Goal: Information Seeking & Learning: Learn about a topic

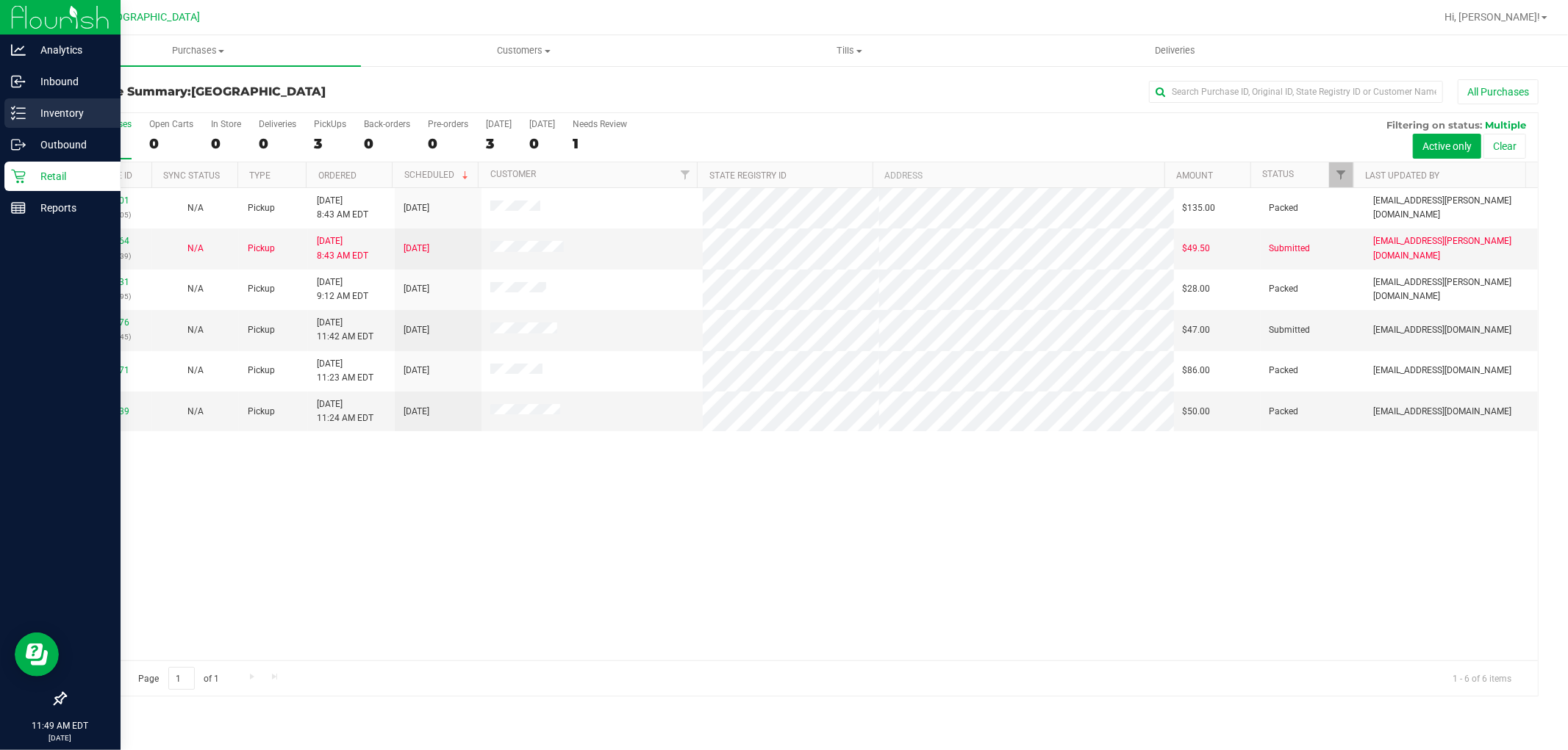
click at [59, 115] on p "Inventory" at bounding box center [70, 113] width 89 height 18
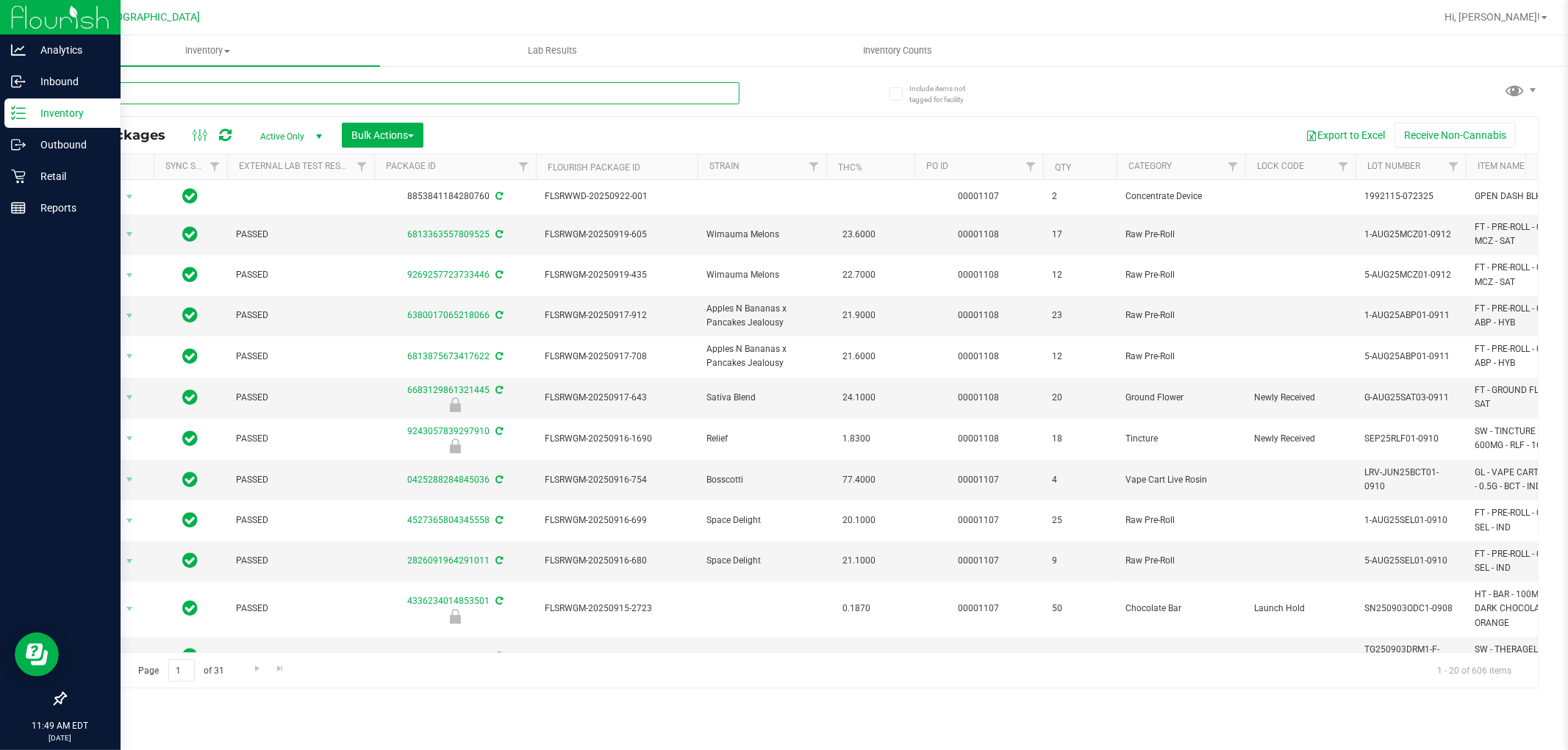
click at [627, 100] on input "text" at bounding box center [401, 93] width 675 height 22
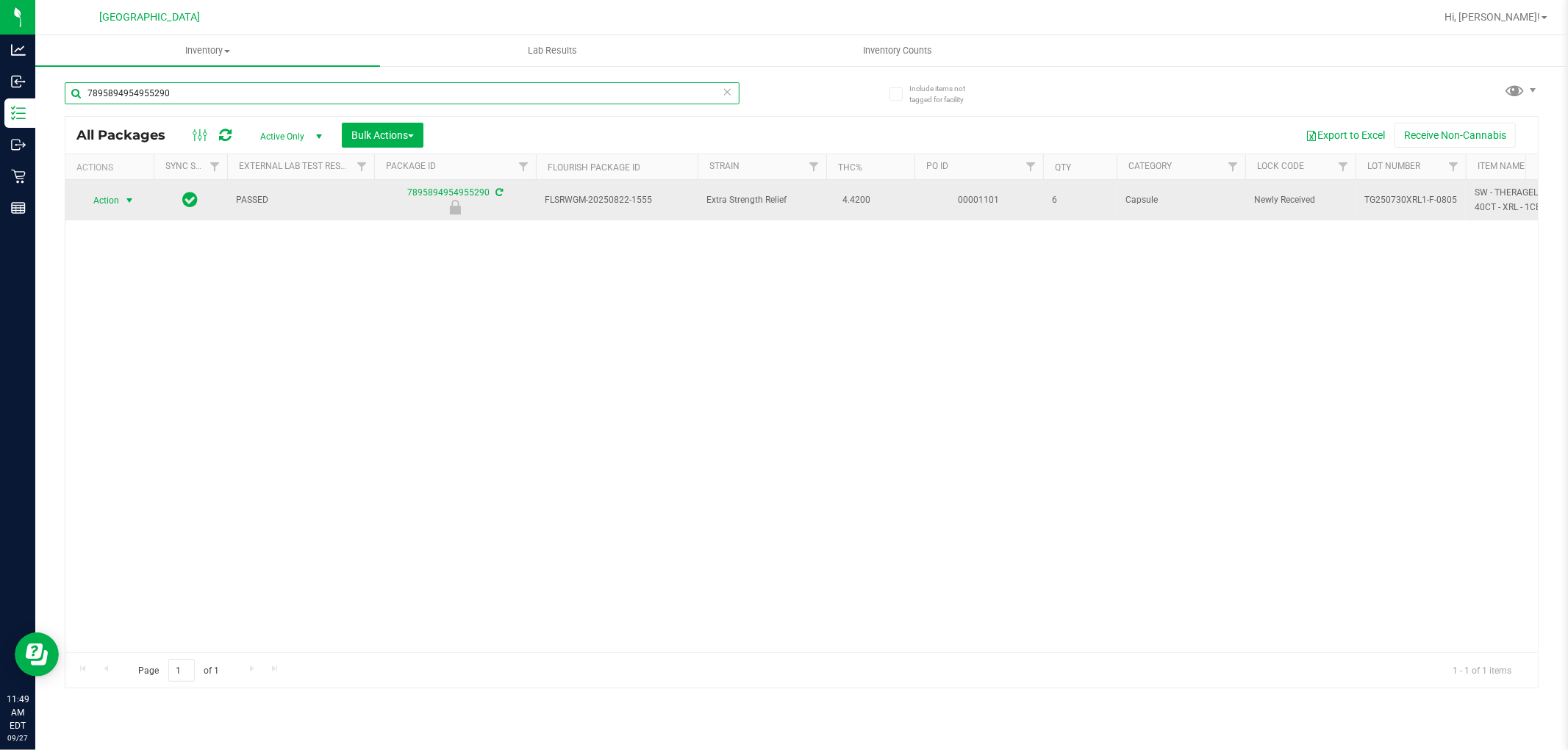
type input "7895894954955290"
click at [128, 196] on span "select" at bounding box center [129, 200] width 12 height 12
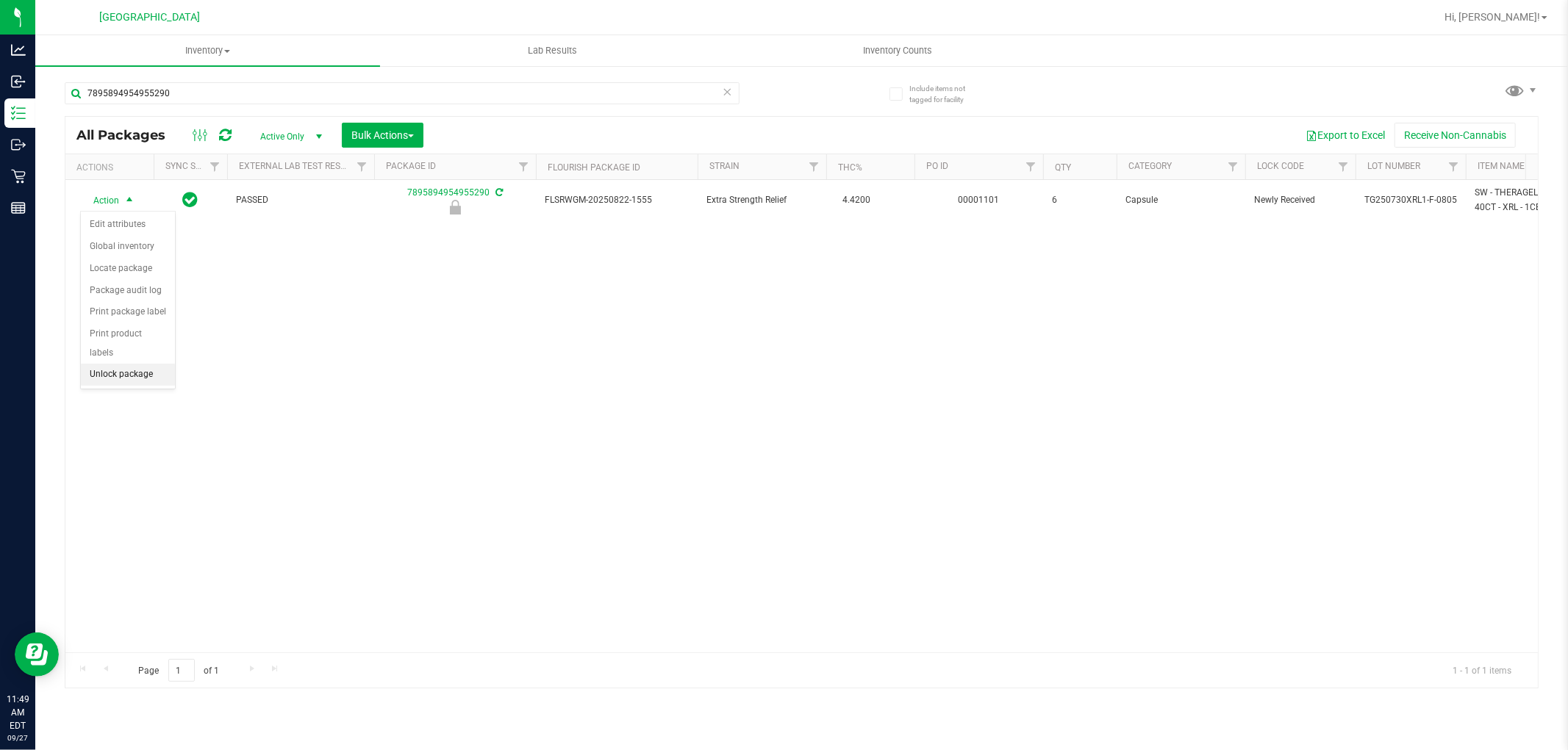
click at [142, 374] on li "Unlock package" at bounding box center [128, 375] width 94 height 22
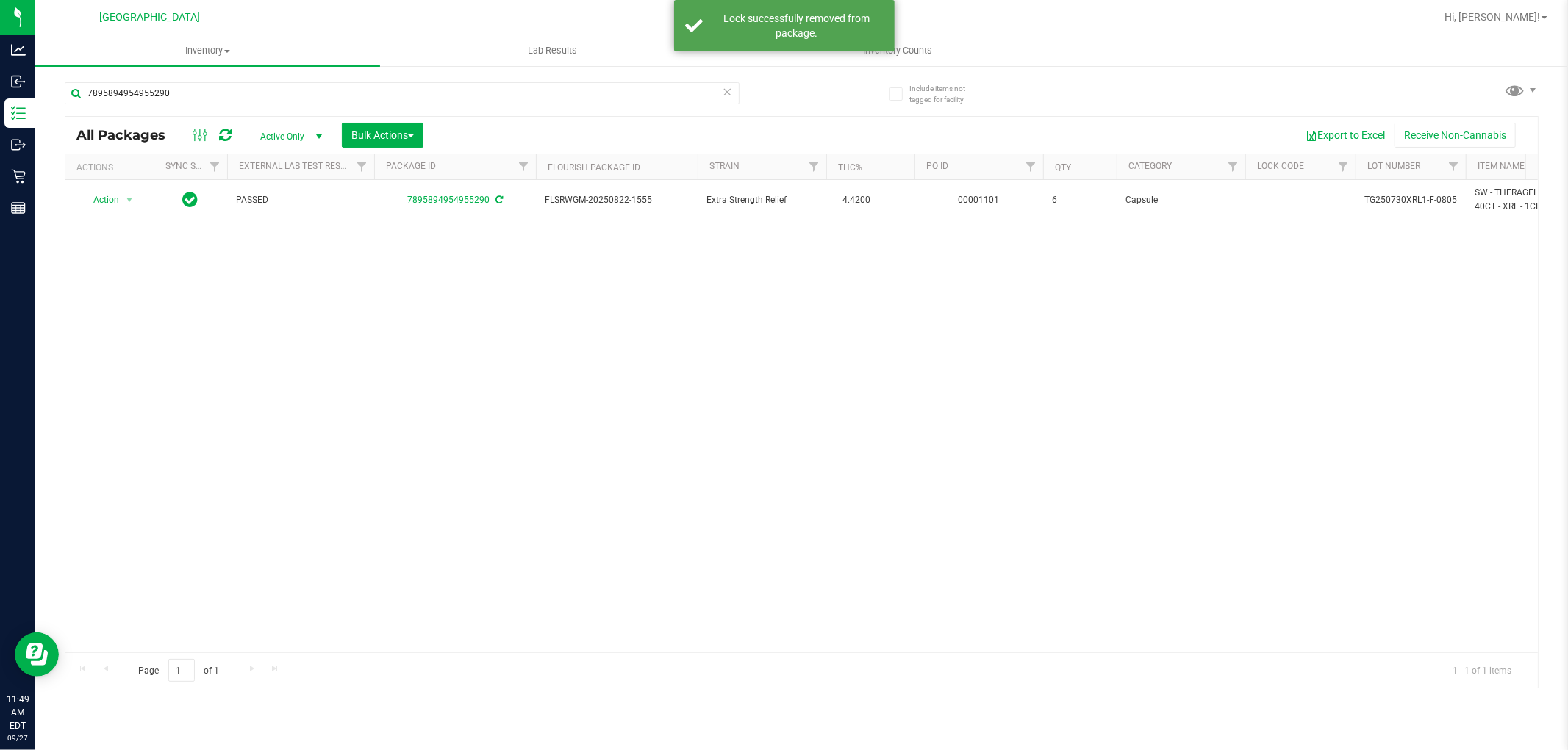
click at [726, 86] on icon at bounding box center [727, 90] width 10 height 18
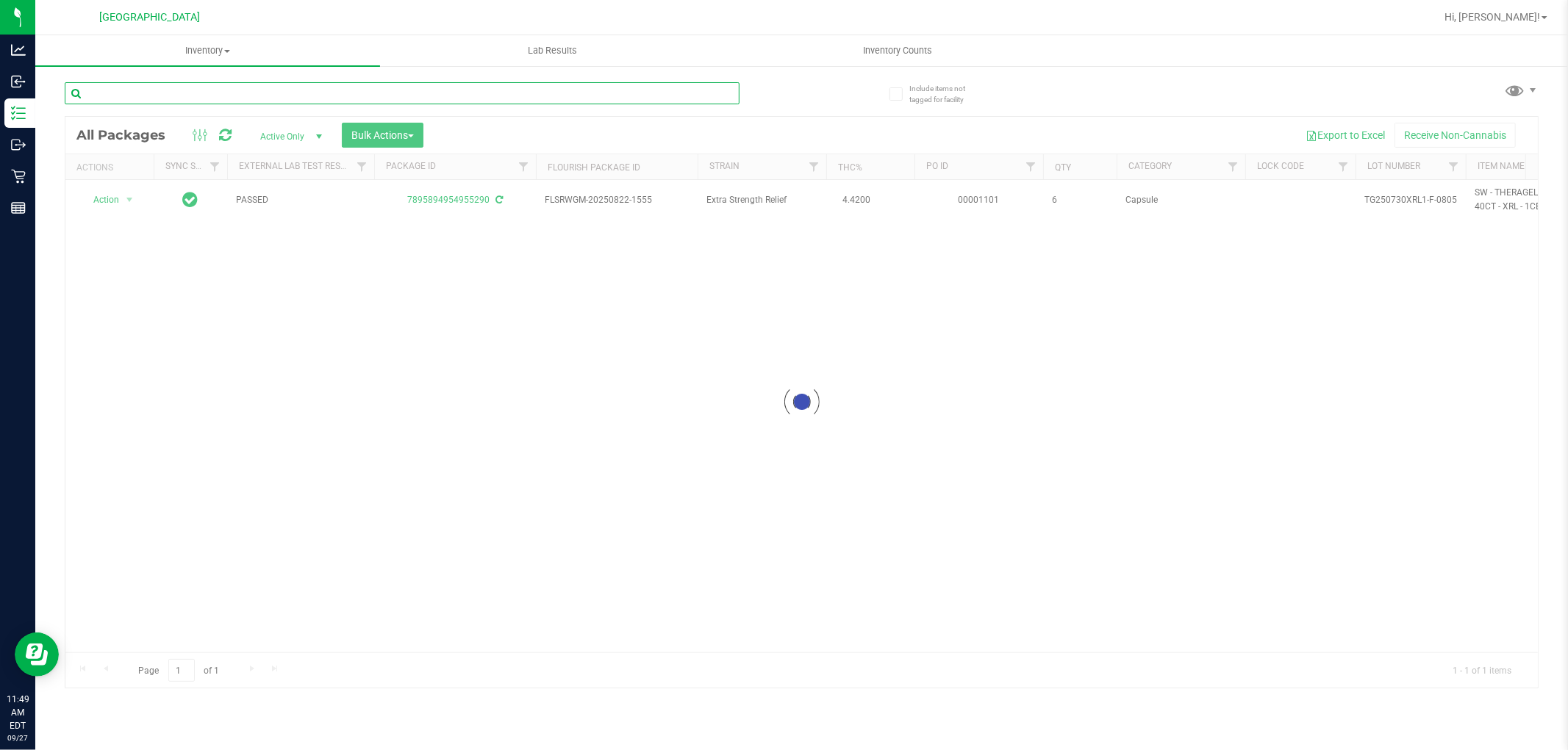
click at [647, 93] on input "text" at bounding box center [401, 93] width 675 height 22
type input "8326468997599084"
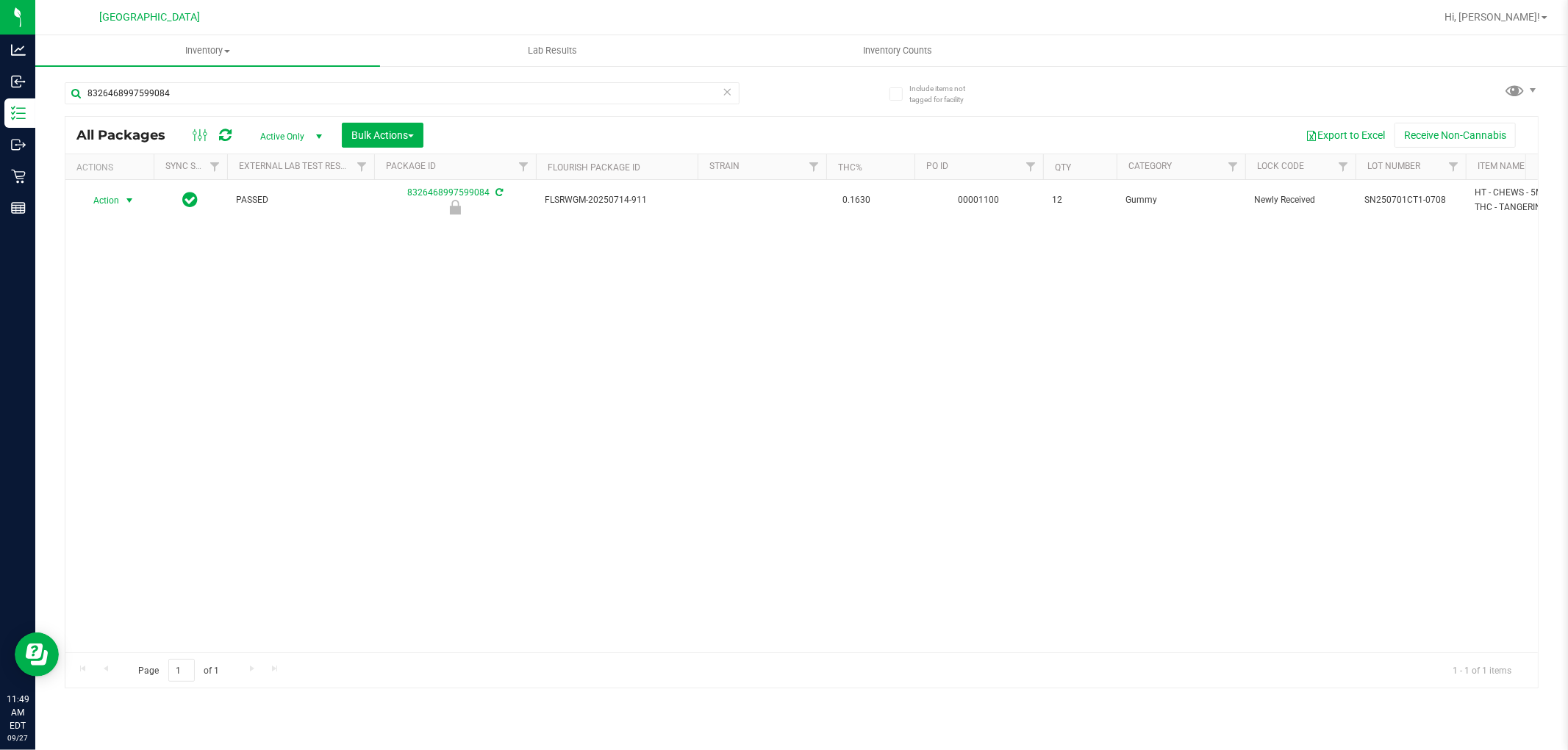
click at [121, 207] on span "select" at bounding box center [130, 200] width 18 height 20
click at [150, 374] on li "Unlock package" at bounding box center [128, 375] width 94 height 22
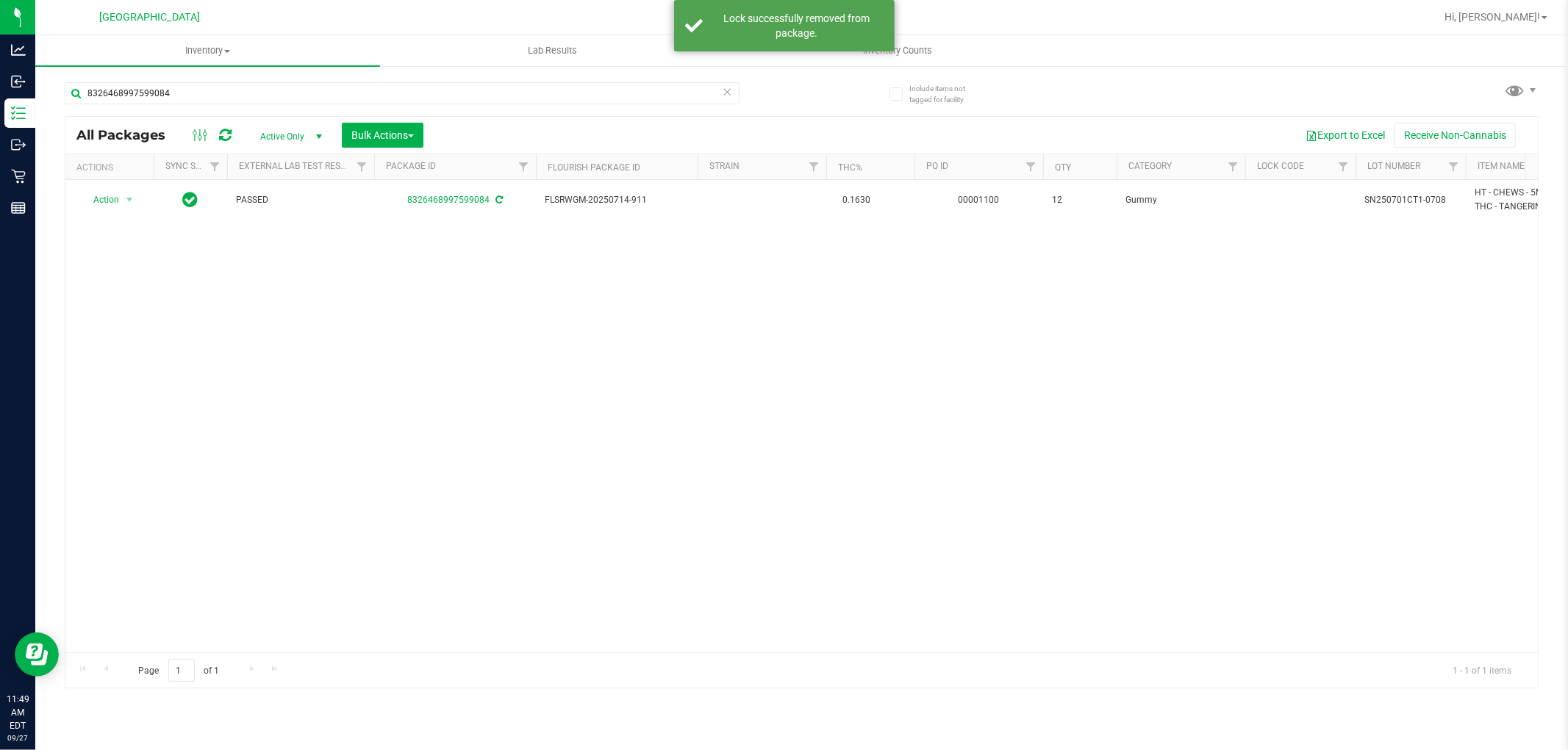
click at [392, 341] on div "Action Action Adjust qty Create package Edit attributes Global inventory Locate…" at bounding box center [801, 416] width 1472 height 472
click at [38, 184] on div "Include items not tagged for facility 8326468997599084 All Packages Active Only…" at bounding box center [801, 289] width 1532 height 448
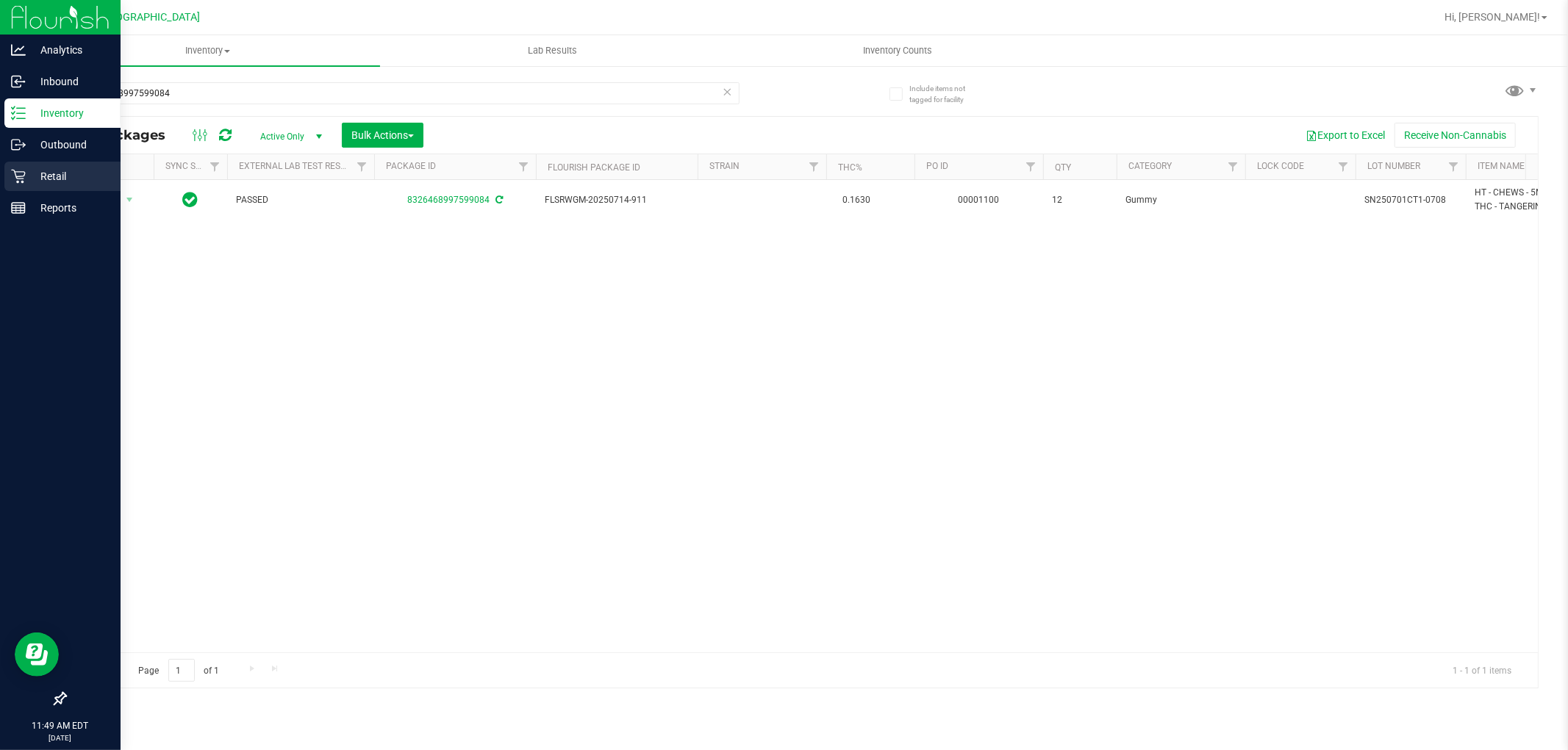
click at [26, 179] on p "Retail" at bounding box center [70, 176] width 89 height 18
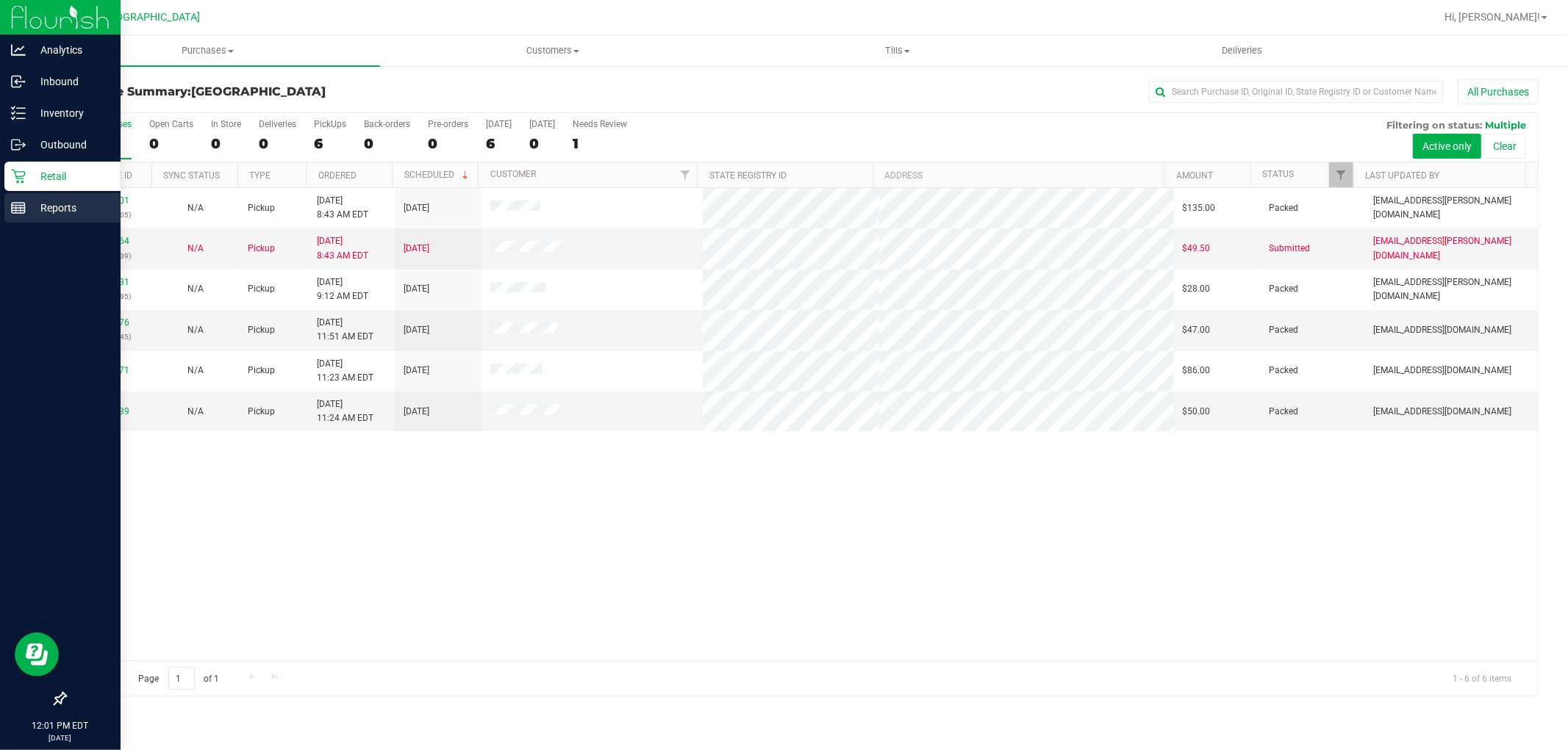
click at [27, 217] on div "Reports" at bounding box center [63, 208] width 116 height 30
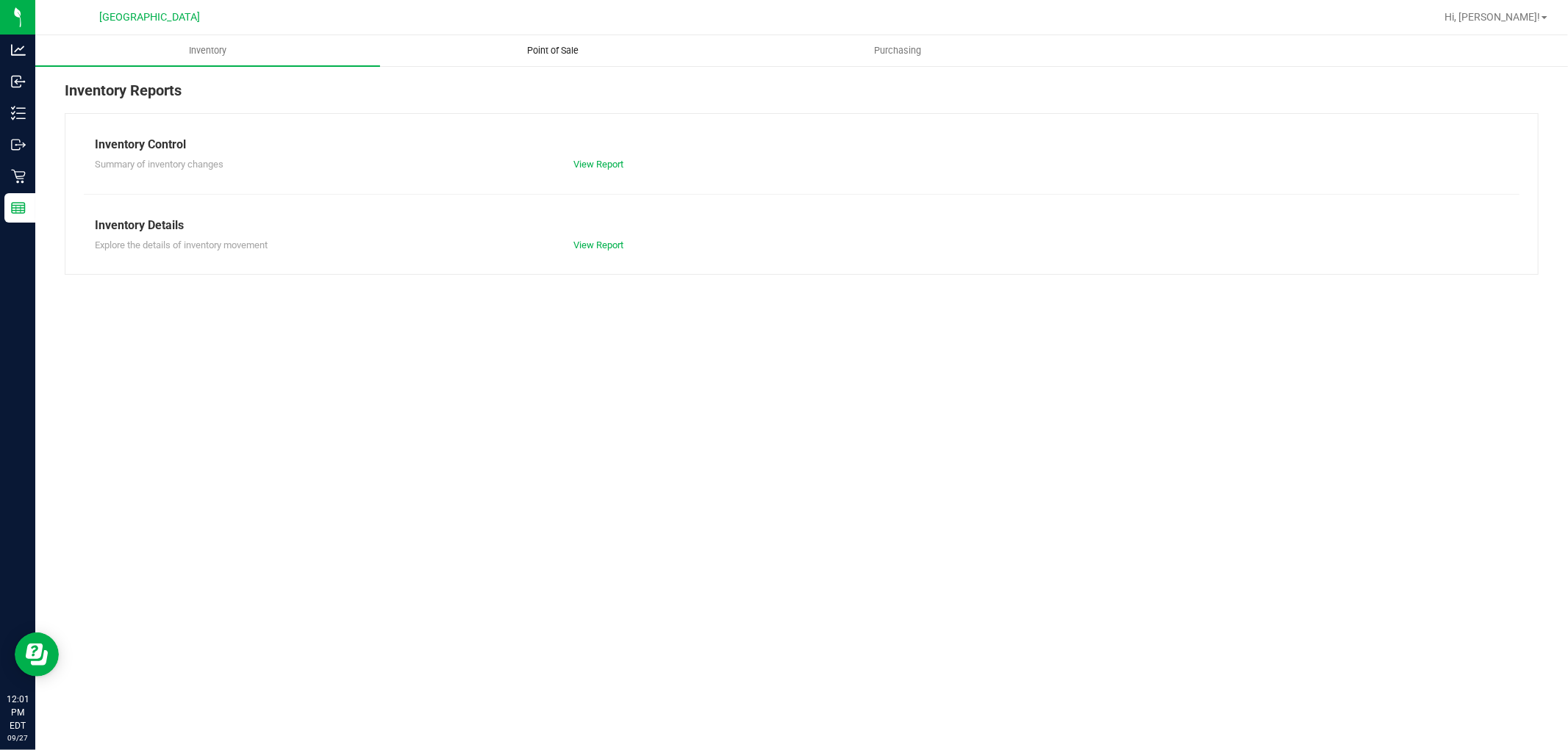
click at [561, 56] on span "Point of Sale" at bounding box center [552, 51] width 91 height 13
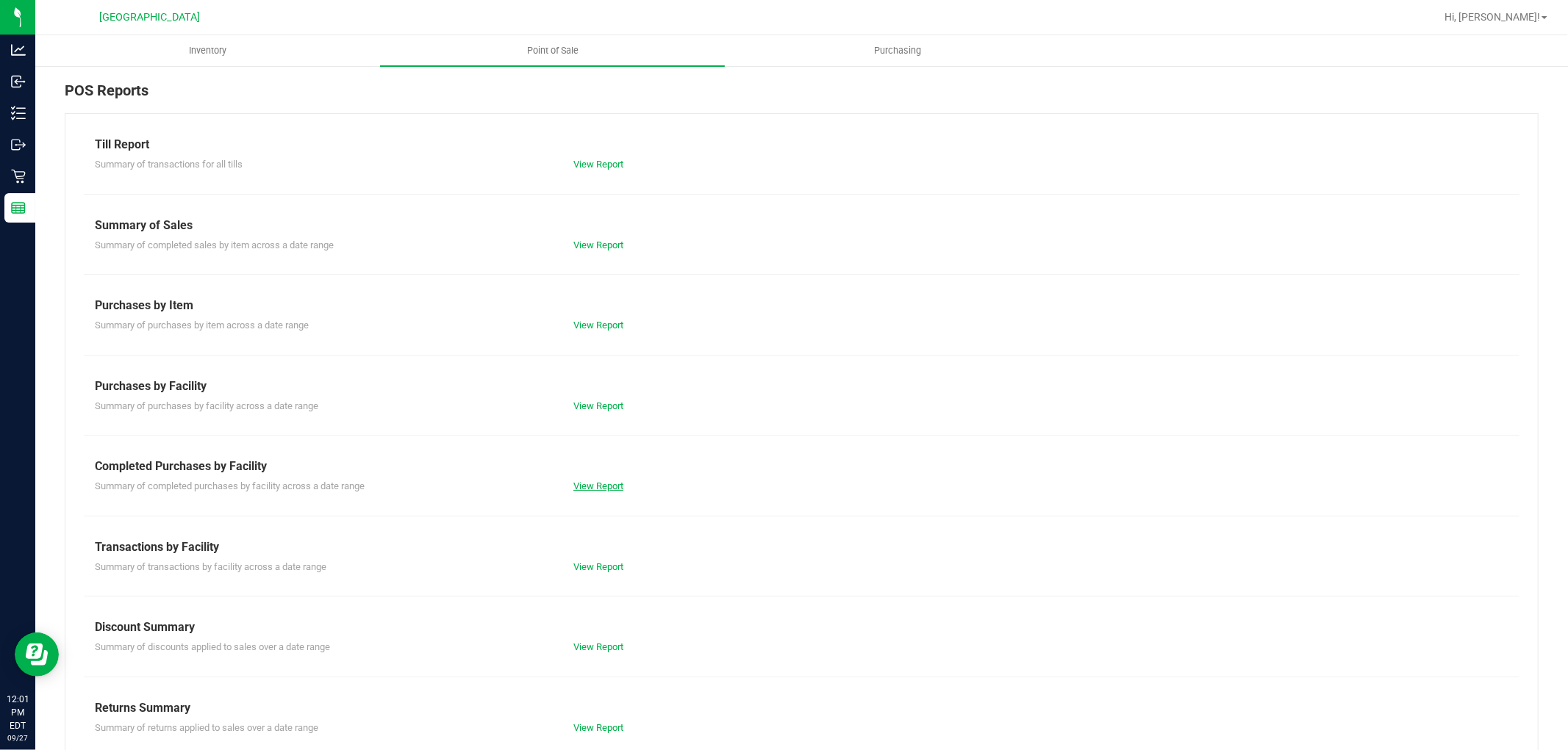
click at [581, 486] on link "View Report" at bounding box center [598, 486] width 50 height 11
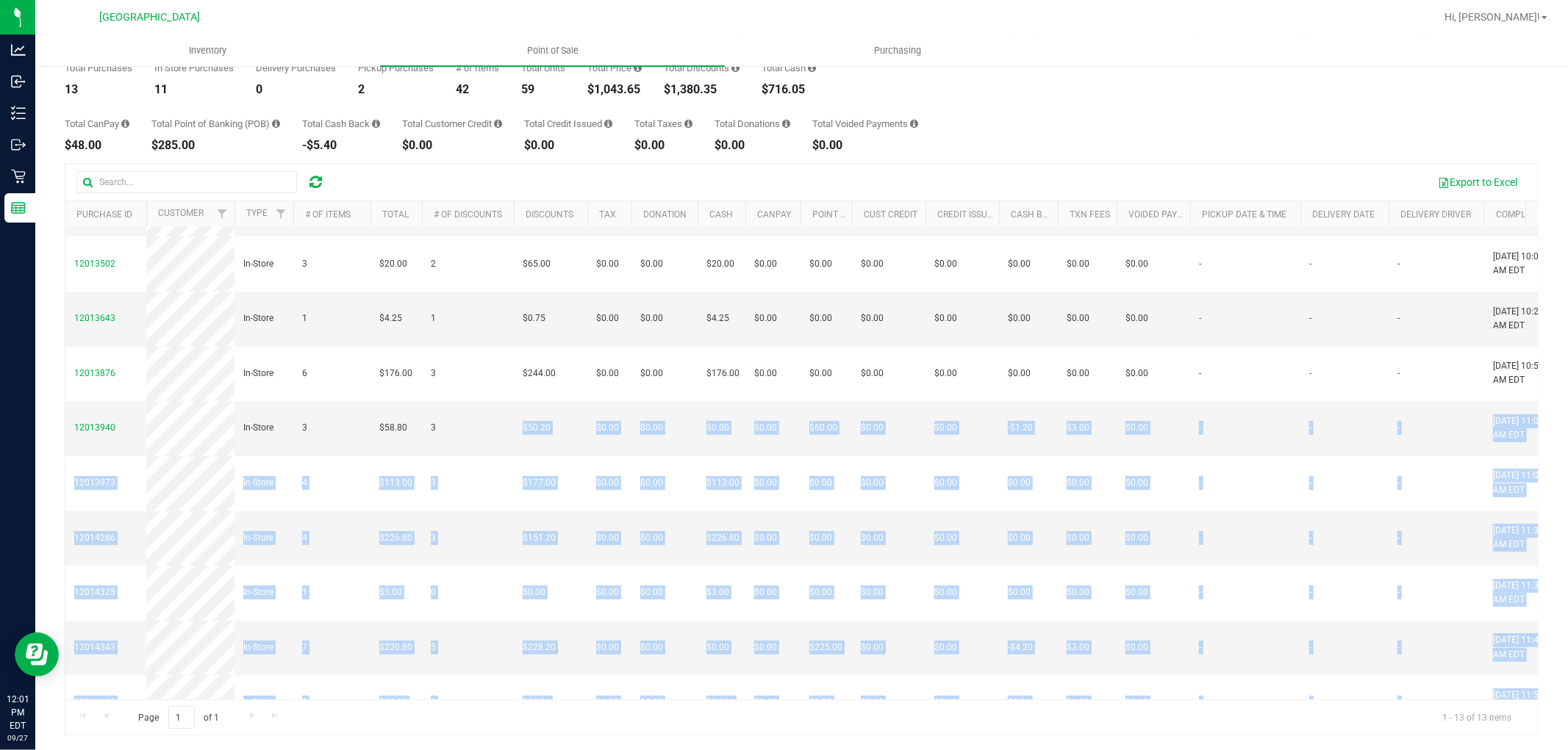
drag, startPoint x: 187, startPoint y: 371, endPoint x: 66, endPoint y: 713, distance: 362.8
click at [66, 713] on div "Export to Excel Purchase ID Customer Type # of Items Total # of Discounts Disco…" at bounding box center [801, 449] width 1474 height 572
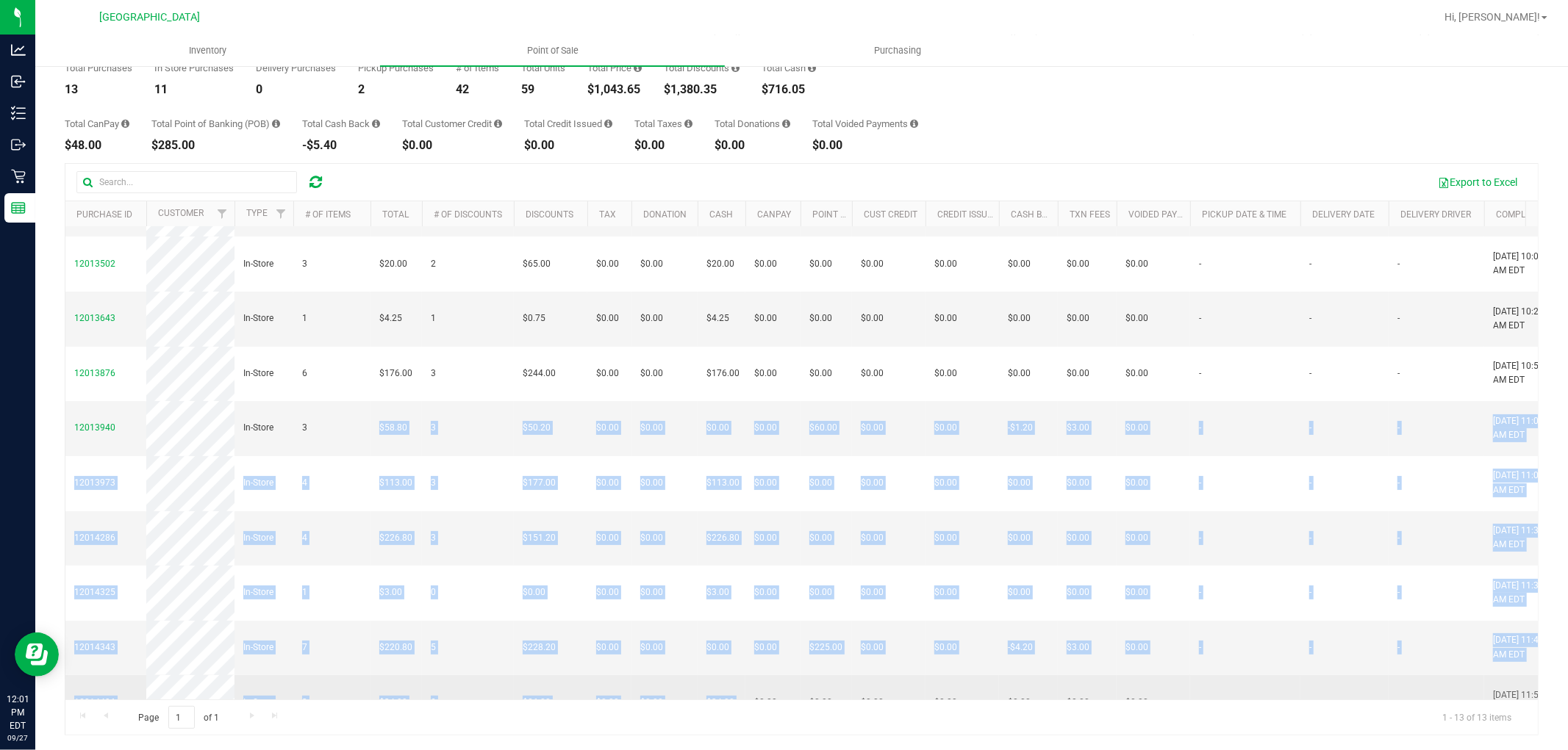
drag, startPoint x: 340, startPoint y: 372, endPoint x: 746, endPoint y: 663, distance: 499.5
click at [746, 663] on tbody "12012599 Pickup 1 $36.00 1 $54.00 $0.00 $0.00 $36.00 $0.00 $0.00 $0.00 $0.00 $0…" at bounding box center [1117, 374] width 2102 height 712
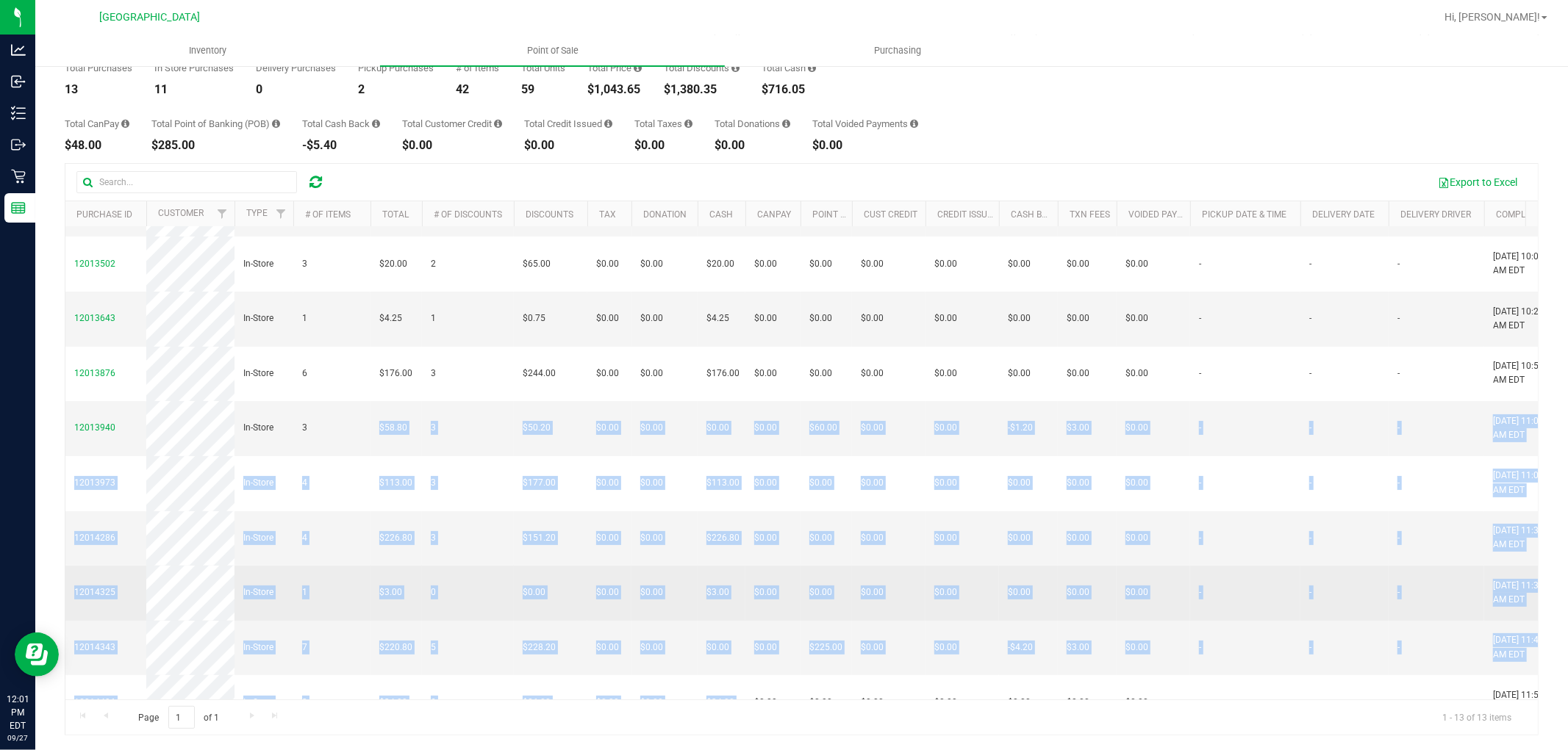
scroll to position [0, 74]
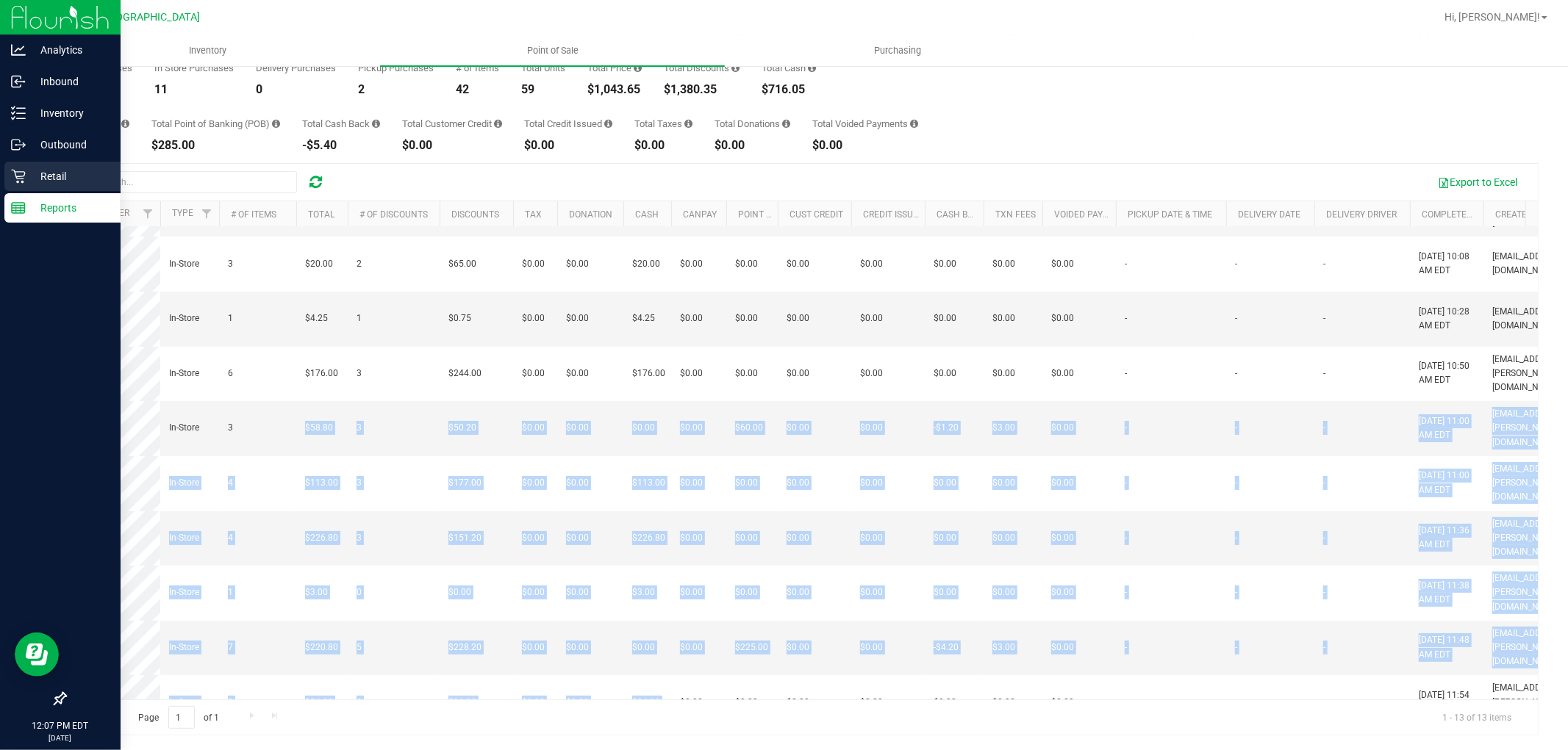
click at [26, 185] on p "Retail" at bounding box center [70, 176] width 89 height 18
